Goal: Task Accomplishment & Management: Complete application form

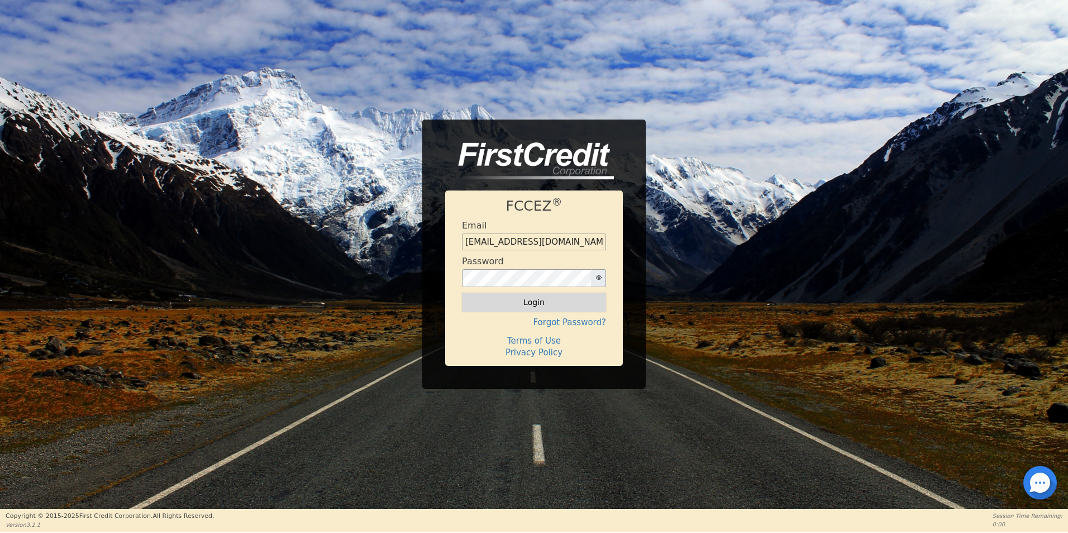
click at [578, 308] on button "Login" at bounding box center [534, 302] width 144 height 19
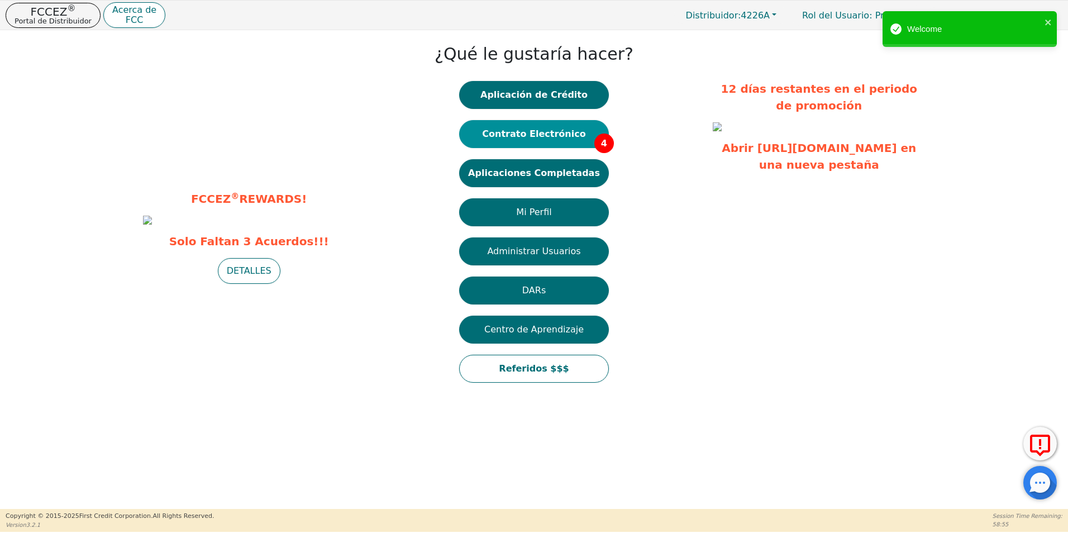
click at [542, 139] on button "Contrato Electrónico 4" at bounding box center [534, 134] width 150 height 28
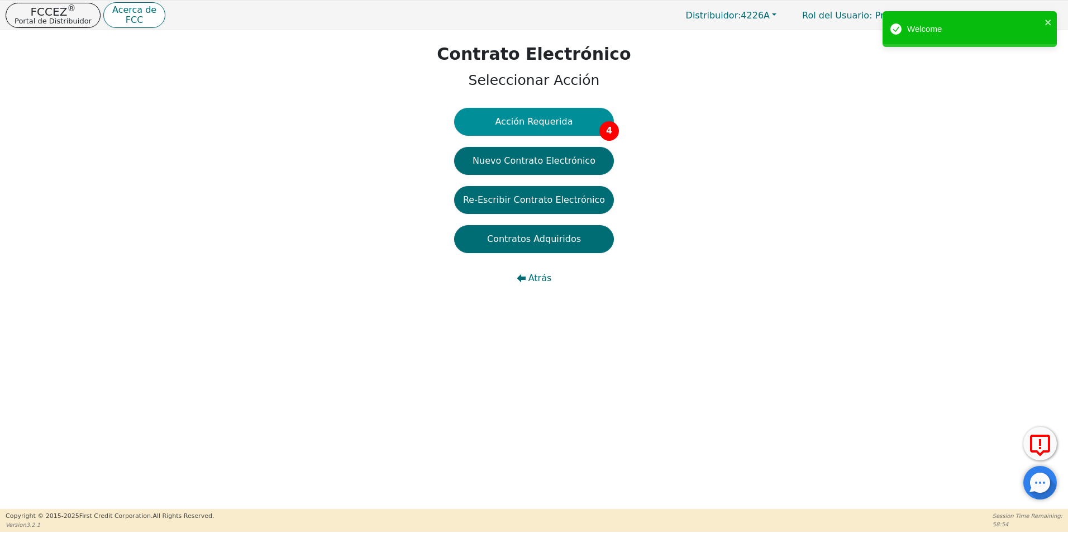
click at [556, 121] on button "Acción Requerida 4" at bounding box center [534, 122] width 160 height 28
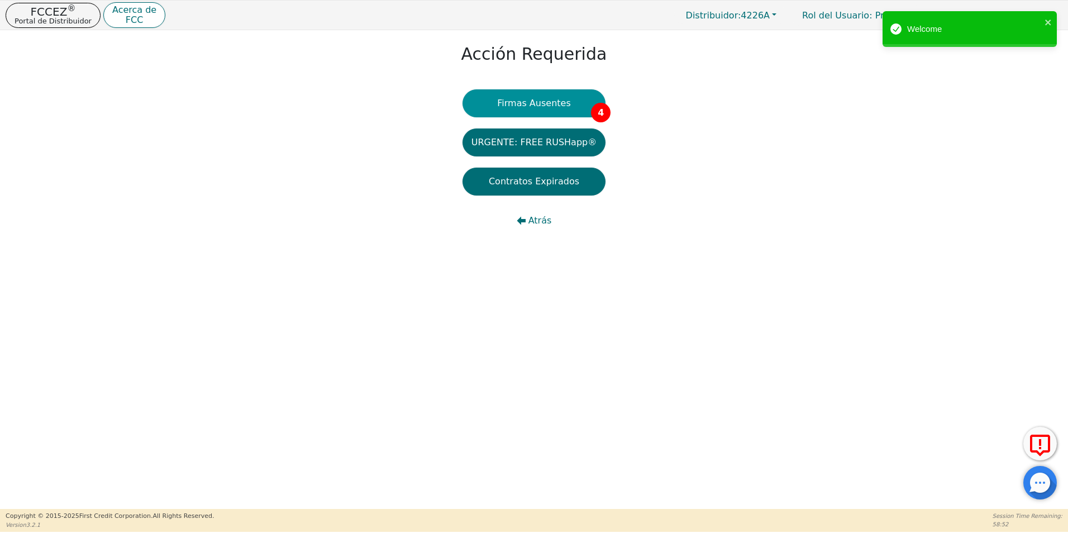
click at [583, 109] on button "Firmas Ausentes 4" at bounding box center [534, 103] width 143 height 28
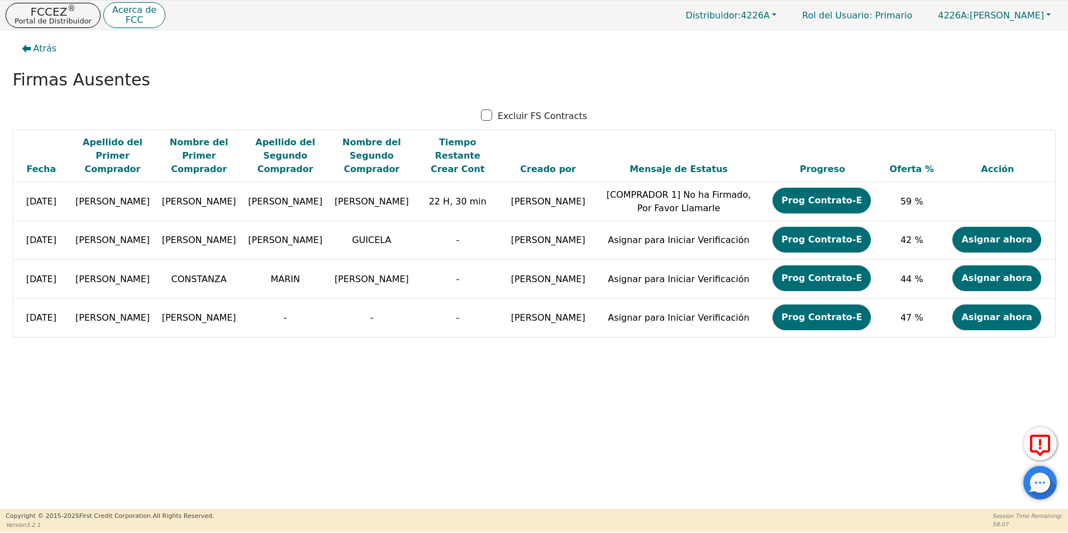
click at [725, 447] on div "Atrás Firmas Ausentes Excluir FS Contracts Fecha Apellido del Primer Comprador …" at bounding box center [534, 269] width 1068 height 479
drag, startPoint x: 496, startPoint y: 371, endPoint x: 469, endPoint y: 386, distance: 30.5
click at [488, 376] on div "Atrás Firmas Ausentes Excluir FS Contracts Fecha Apellido del Primer Comprador …" at bounding box center [534, 269] width 1068 height 479
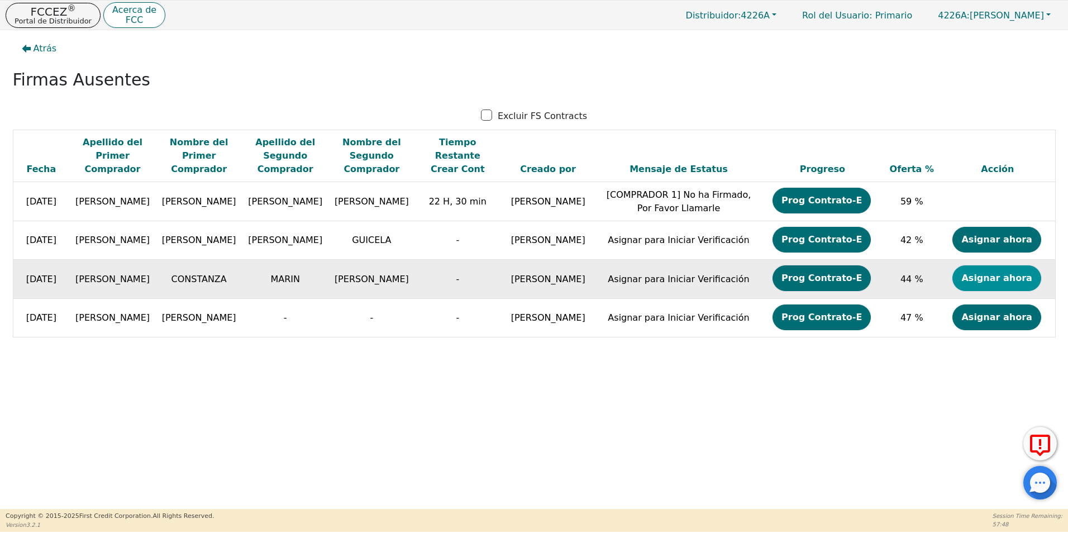
click at [978, 281] on button "Asignar ahora" at bounding box center [996, 278] width 88 height 26
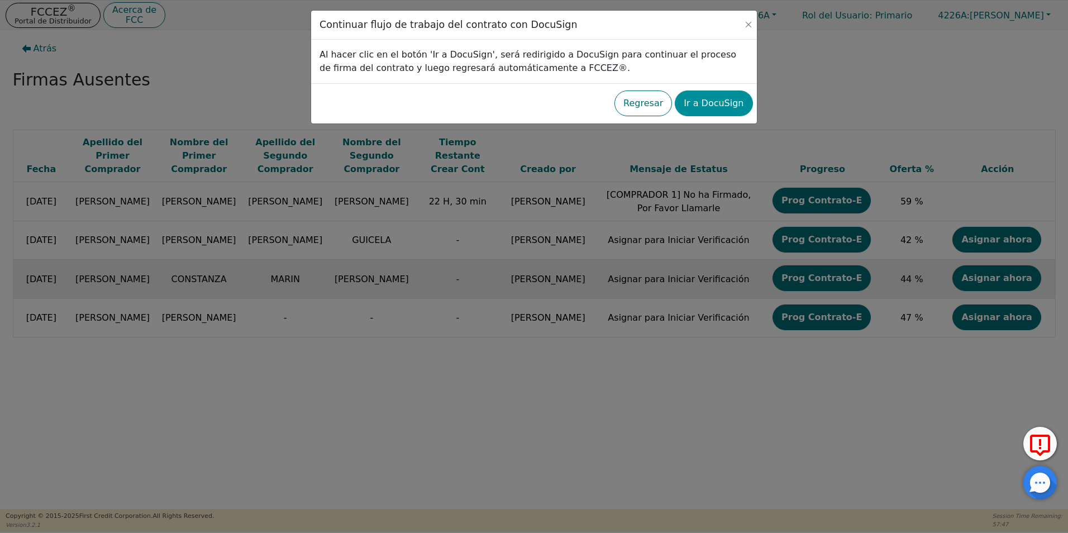
click at [696, 111] on button "Ir a DocuSign" at bounding box center [714, 103] width 78 height 26
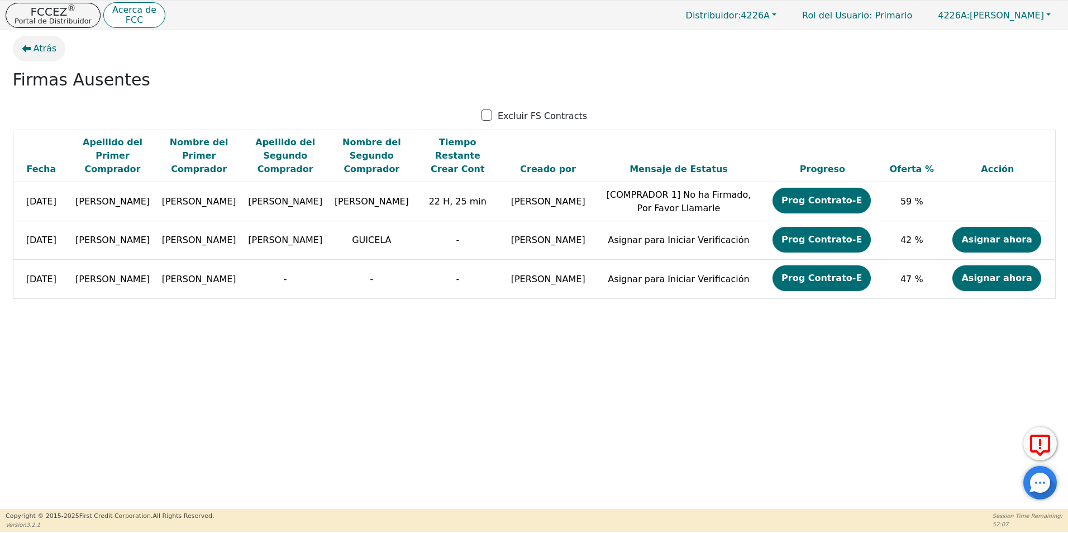
click at [53, 49] on span "Atrás" at bounding box center [45, 48] width 23 height 13
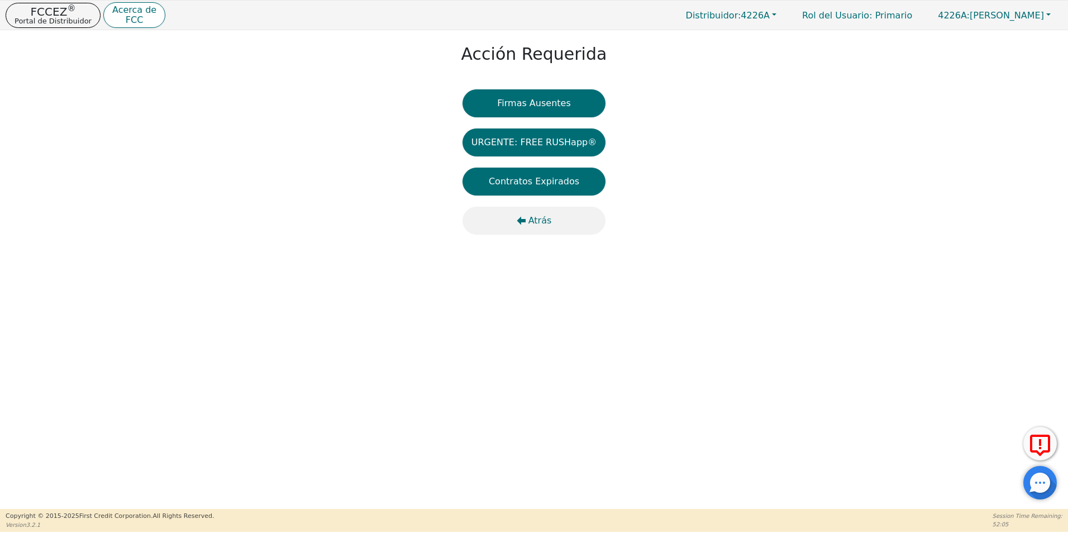
click at [526, 227] on button "Atrás" at bounding box center [534, 221] width 143 height 28
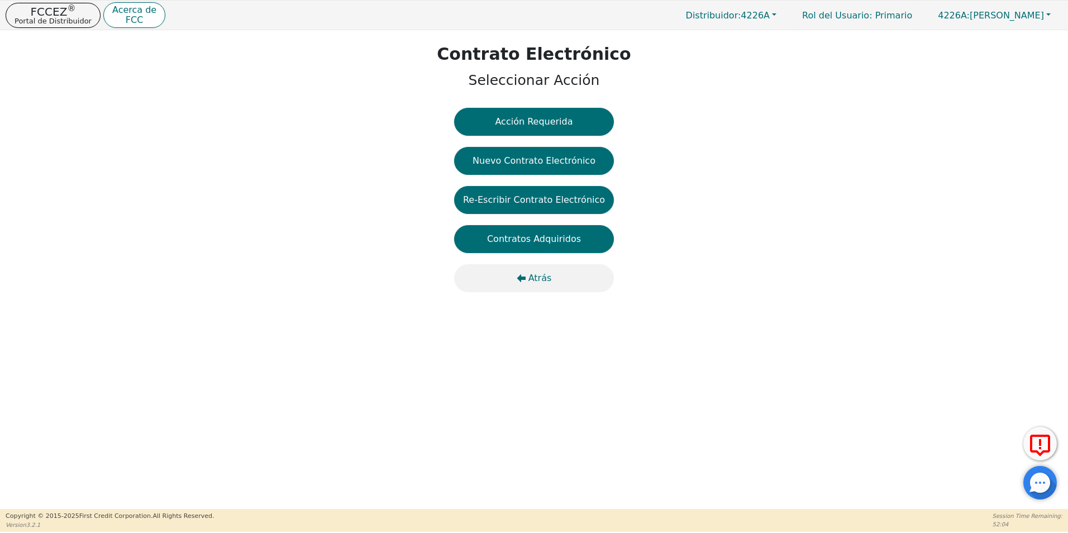
click at [519, 279] on icon "button" at bounding box center [521, 278] width 9 height 9
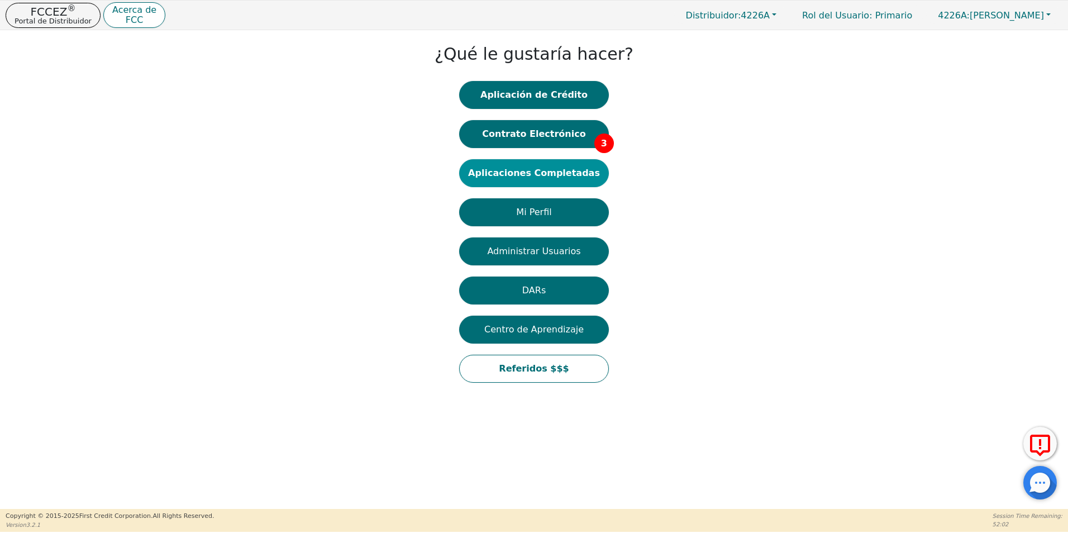
click at [547, 176] on button "Aplicaciones Completadas" at bounding box center [534, 173] width 150 height 28
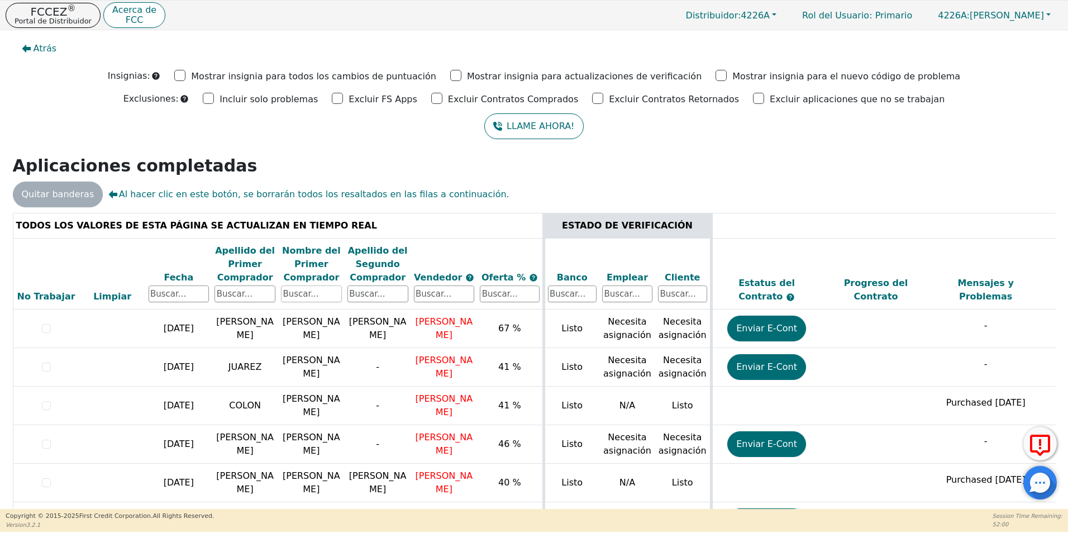
click at [325, 300] on input "text" at bounding box center [311, 293] width 61 height 17
type input "constanza"
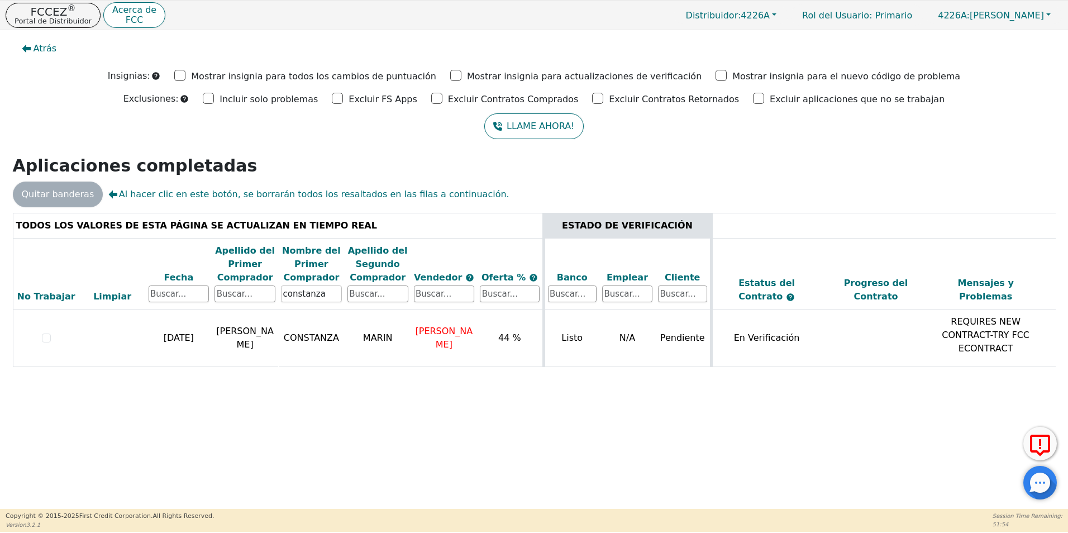
scroll to position [0, 315]
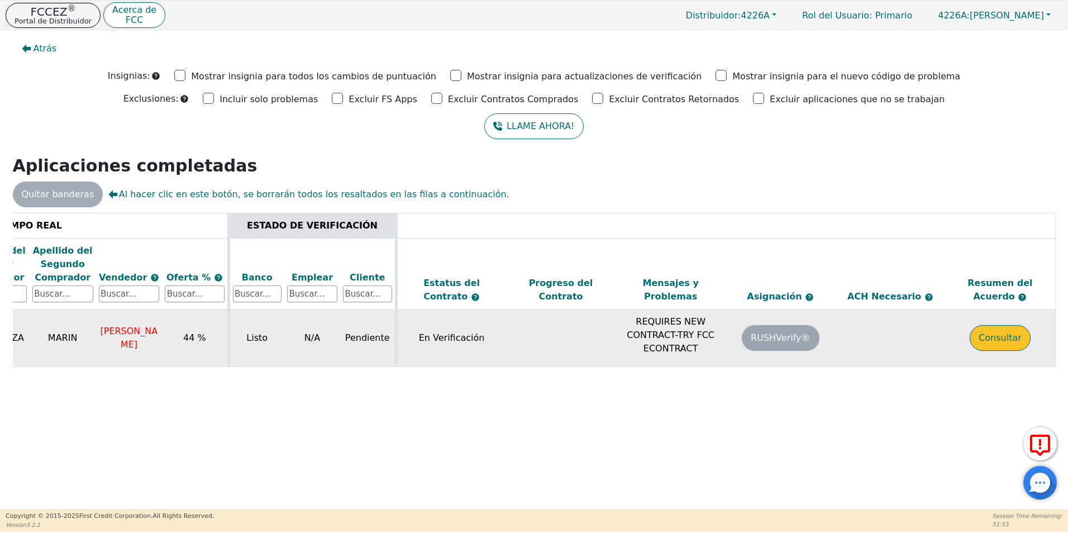
click at [1009, 335] on button "Consultar" at bounding box center [1000, 338] width 61 height 26
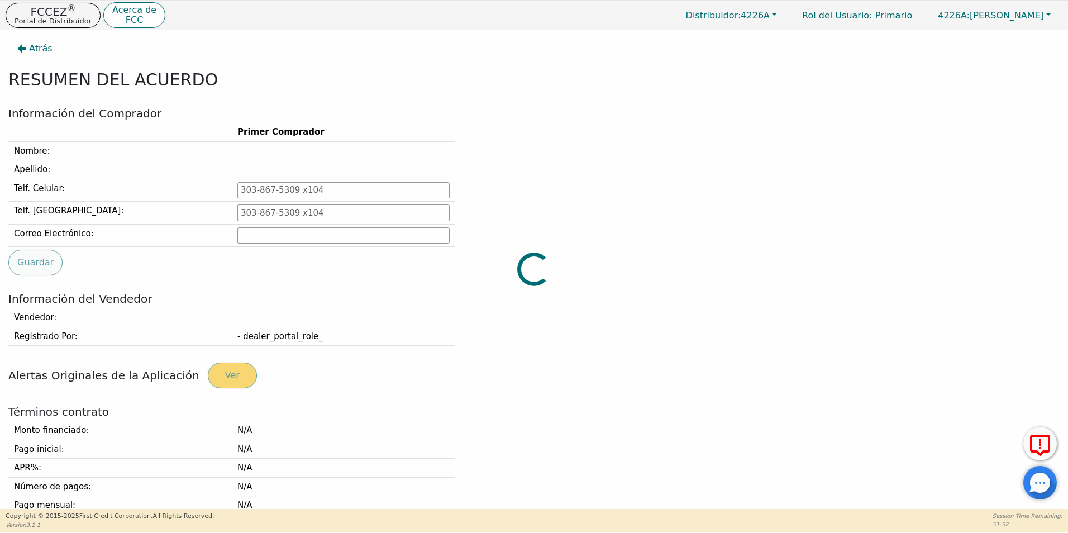
type input "[PHONE_NUMBER]"
type input "[EMAIL_ADDRESS][DOMAIN_NAME]"
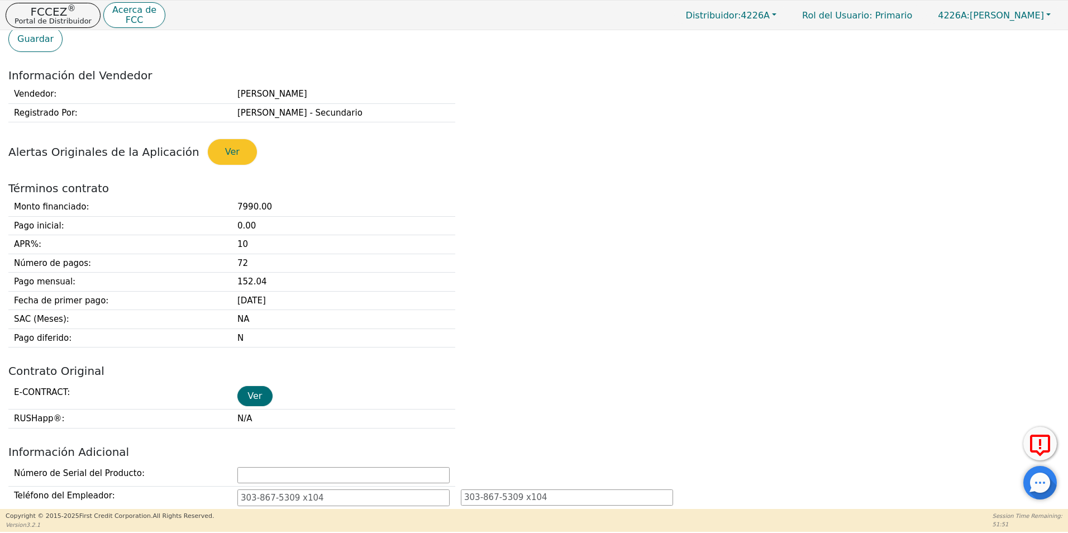
scroll to position [335, 0]
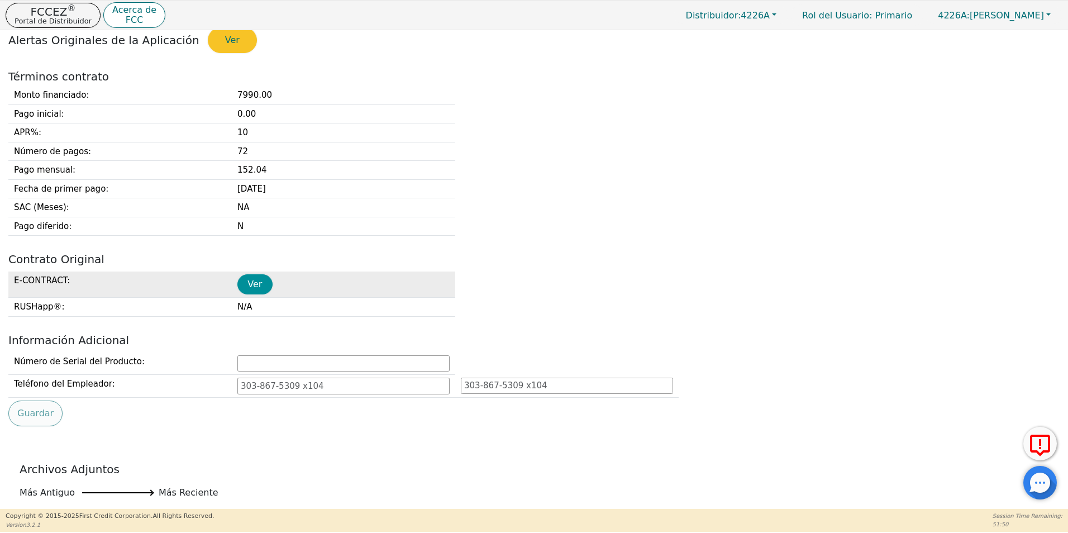
click at [252, 287] on button "Ver" at bounding box center [254, 284] width 35 height 20
